Goal: Information Seeking & Learning: Learn about a topic

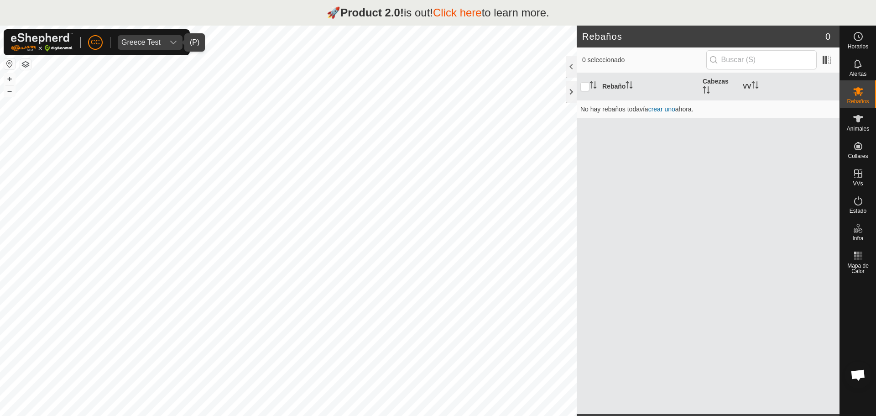
click at [155, 42] on div "Greece Test" at bounding box center [140, 42] width 39 height 7
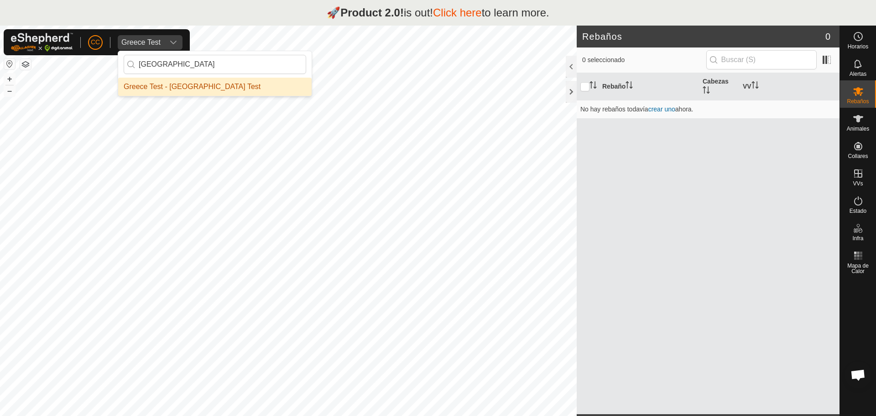
type input "[GEOGRAPHIC_DATA]"
click at [184, 87] on li "Greece Test - [GEOGRAPHIC_DATA] Test" at bounding box center [215, 87] width 194 height 18
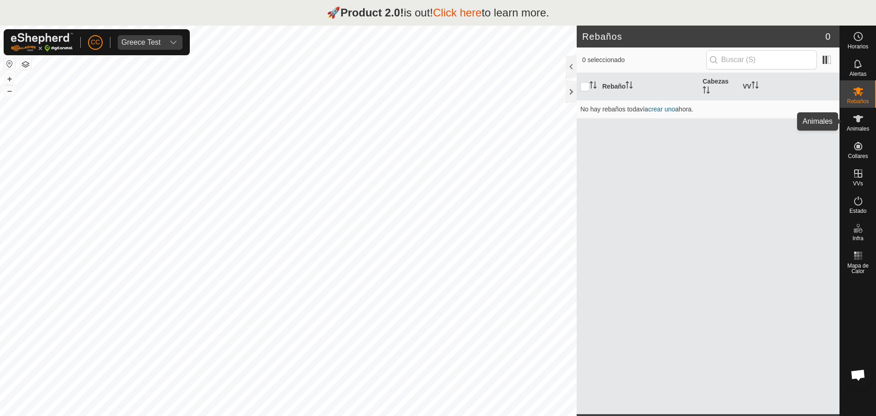
click at [863, 125] on es-animals-svg-icon at bounding box center [858, 118] width 16 height 15
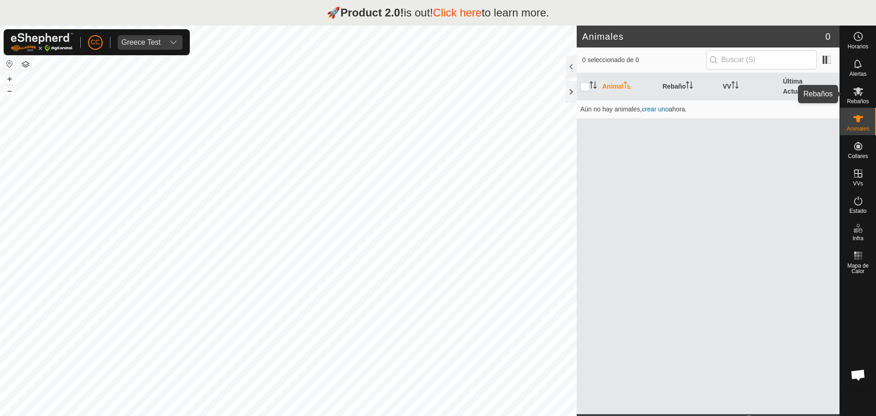
click at [860, 100] on span "Rebaños" at bounding box center [858, 101] width 22 height 5
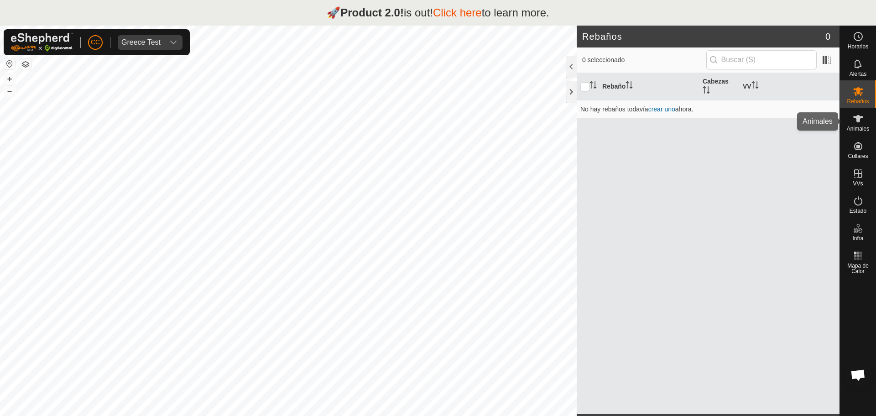
click at [862, 119] on icon at bounding box center [858, 118] width 11 height 11
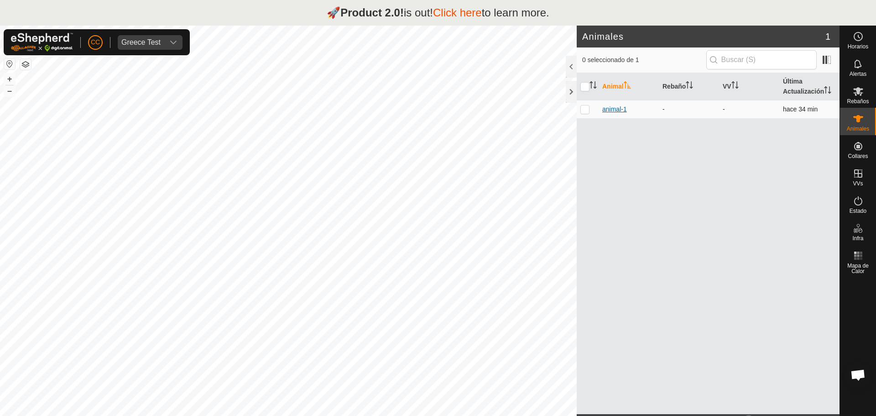
click at [616, 111] on span "animal-1" at bounding box center [615, 110] width 25 height 10
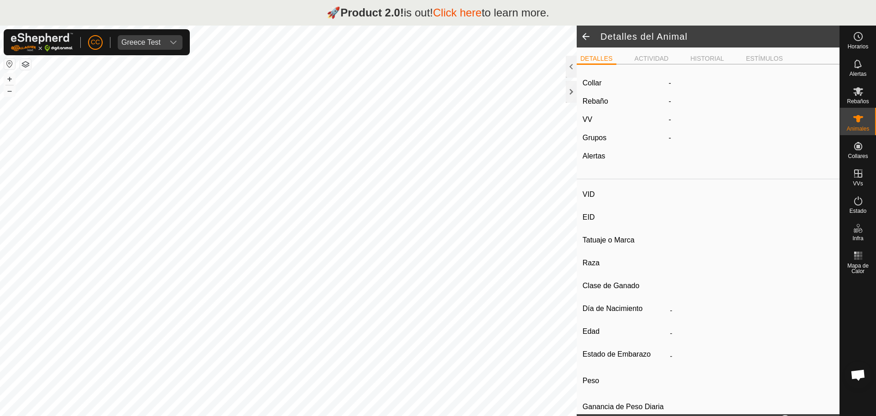
type input "animal-1"
type input "-"
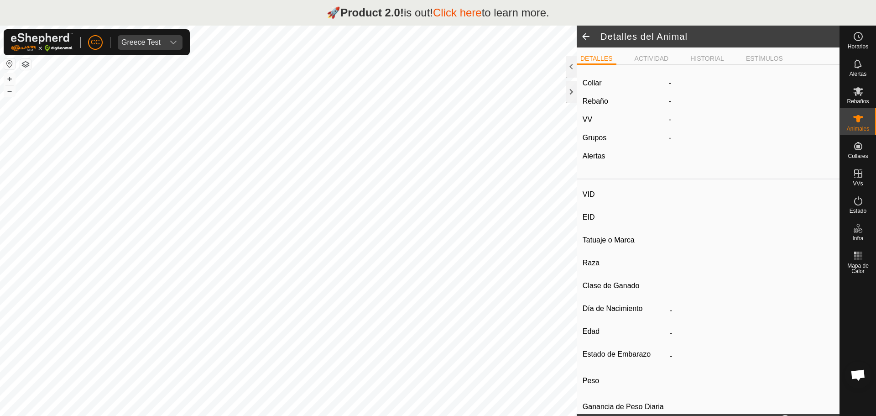
type input "0 kg"
type input "-"
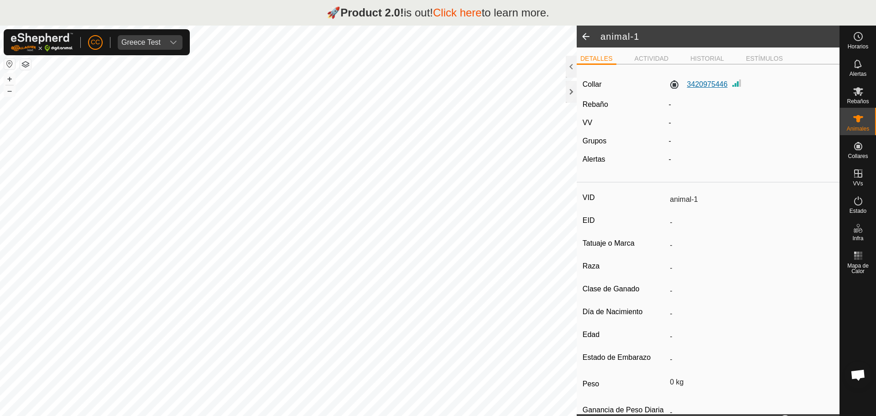
click at [714, 89] on label "3420975446" at bounding box center [698, 84] width 59 height 11
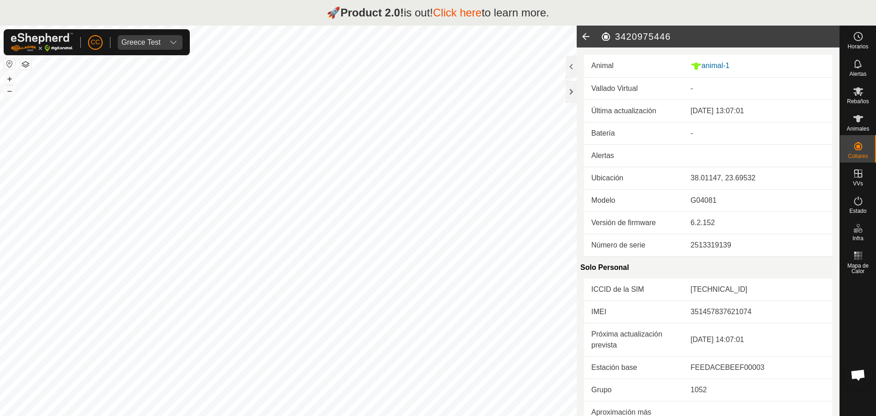
drag, startPoint x: 748, startPoint y: 112, endPoint x: 774, endPoint y: 114, distance: 26.5
click at [774, 114] on div "[DATE] 13:07:01" at bounding box center [758, 110] width 134 height 11
drag, startPoint x: 684, startPoint y: 180, endPoint x: 737, endPoint y: 180, distance: 53.0
click at [756, 180] on td "38.01147, 23.69532" at bounding box center [758, 178] width 149 height 22
click at [588, 40] on icon at bounding box center [586, 37] width 18 height 22
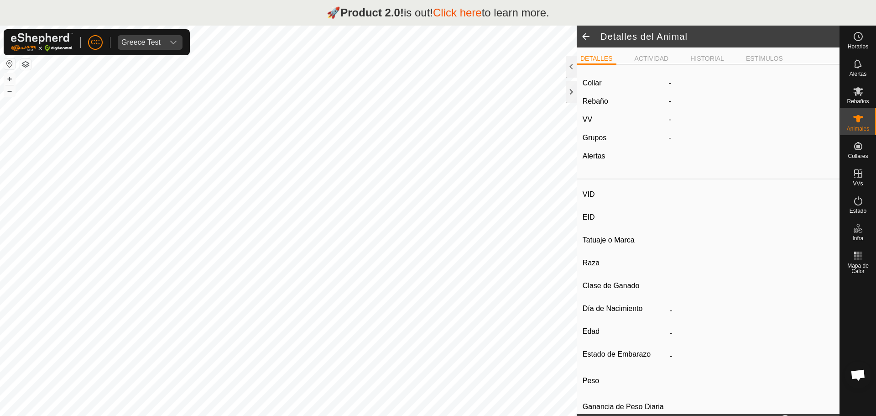
scroll to position [26, 0]
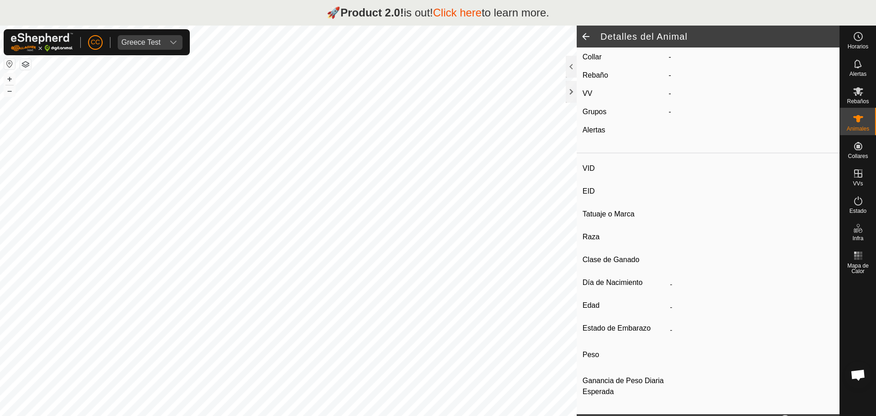
type input "animal-1"
type input "-"
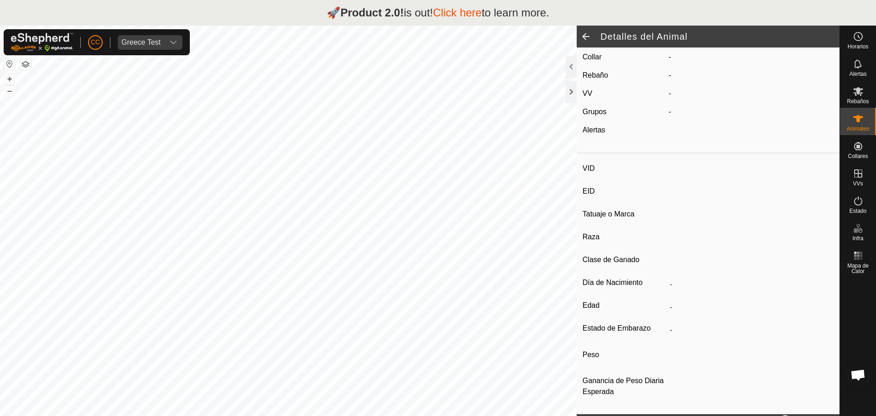
type input "0 kg"
type input "-"
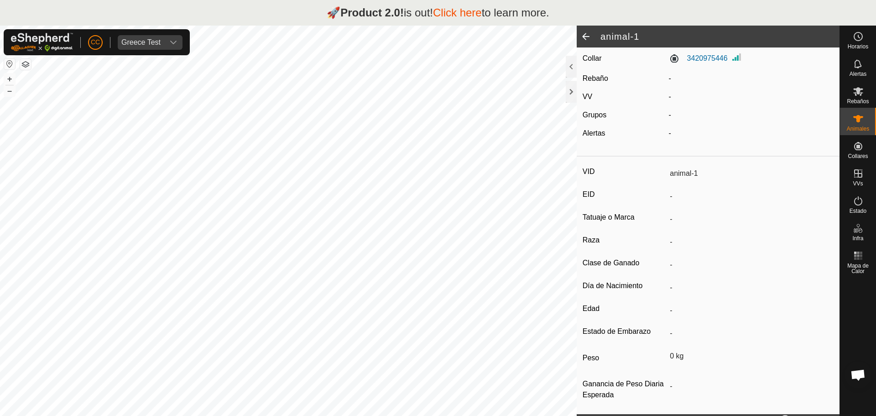
click at [590, 40] on span at bounding box center [586, 37] width 18 height 22
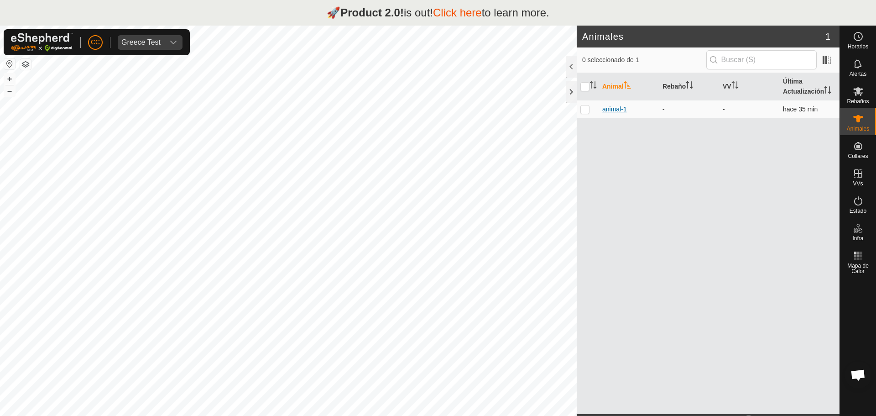
click at [613, 105] on span "animal-1" at bounding box center [615, 110] width 25 height 10
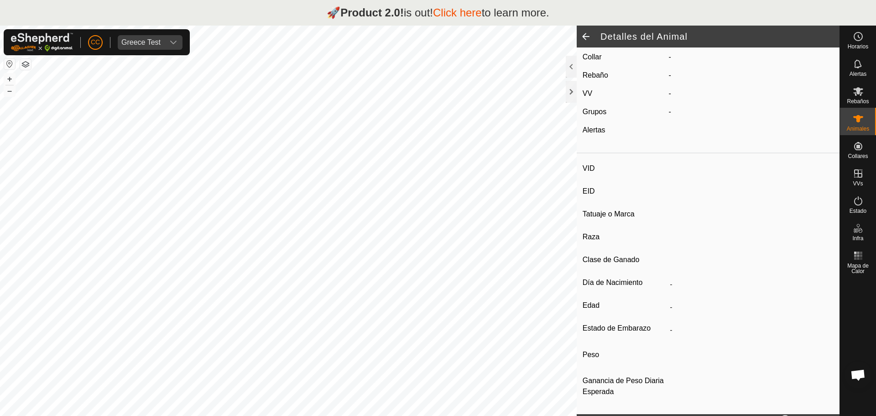
type input "animal-1"
type input "-"
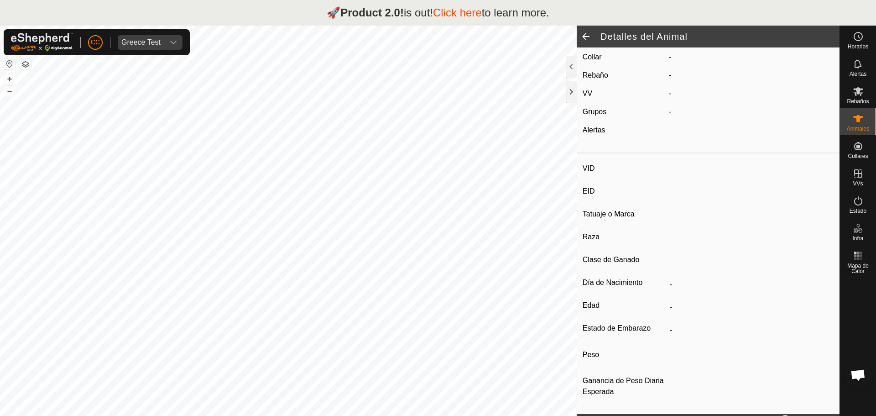
type input "0 kg"
type input "-"
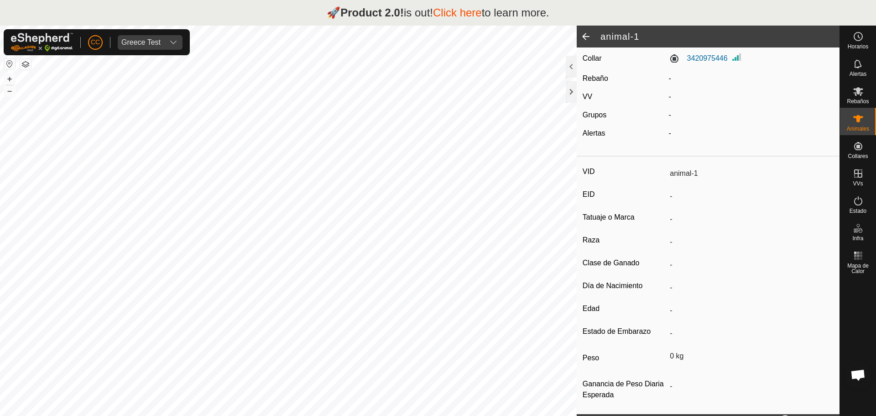
scroll to position [29, 0]
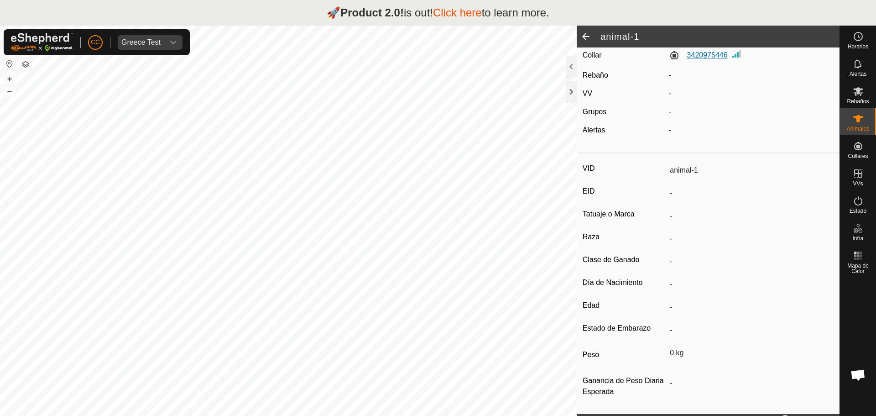
click at [698, 60] on label "3420975446" at bounding box center [698, 55] width 59 height 11
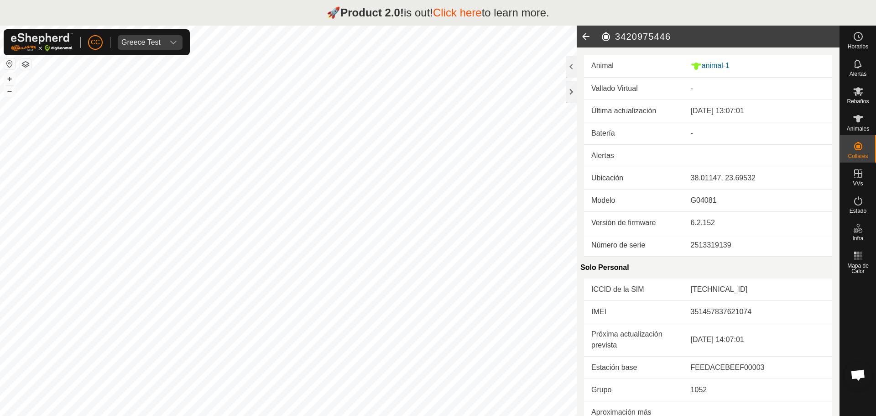
scroll to position [227, 0]
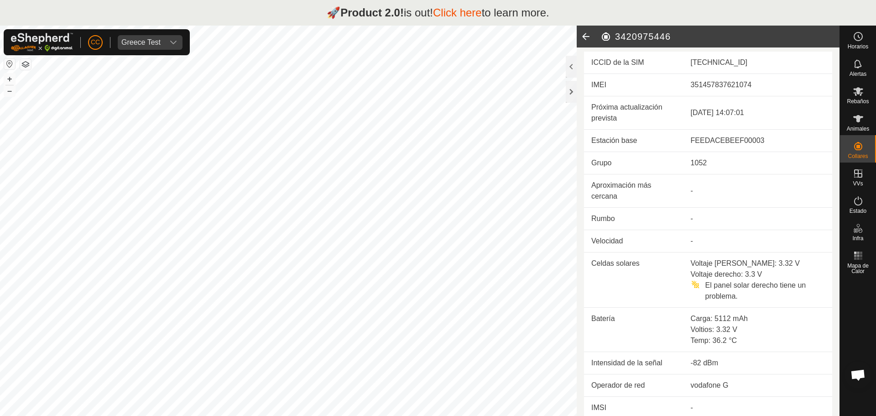
click at [475, 7] on link "Click here" at bounding box center [457, 12] width 49 height 12
